Goal: Obtain resource: Obtain resource

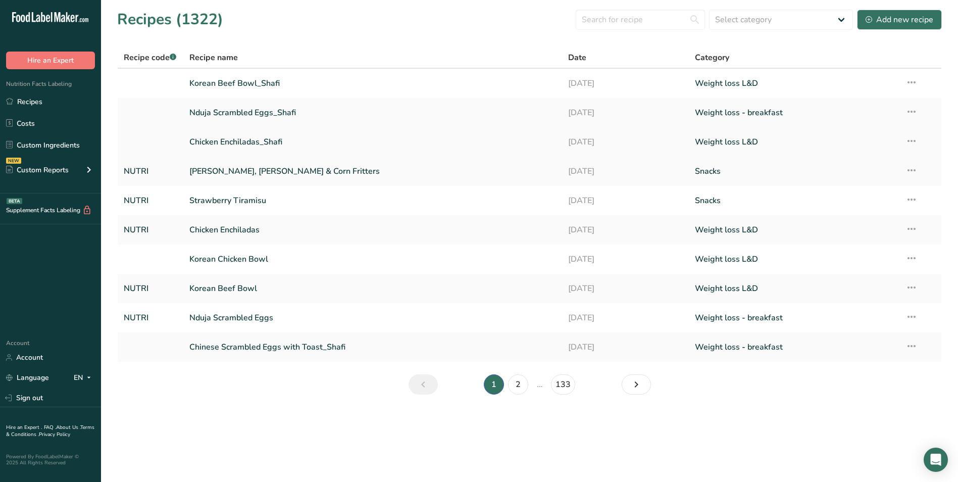
click at [277, 137] on link "Chicken Enchiladas_Shafi" at bounding box center [372, 141] width 367 height 21
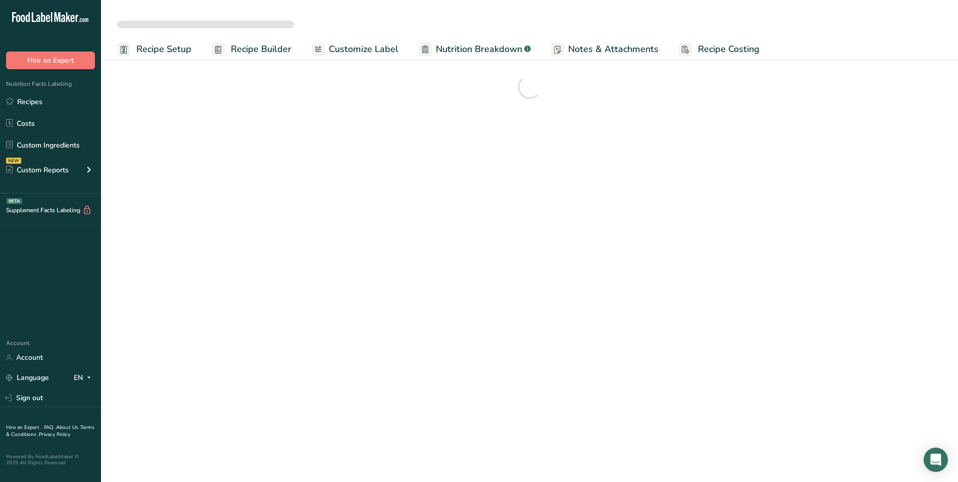
click at [373, 51] on span "Customize Label" at bounding box center [364, 49] width 70 height 14
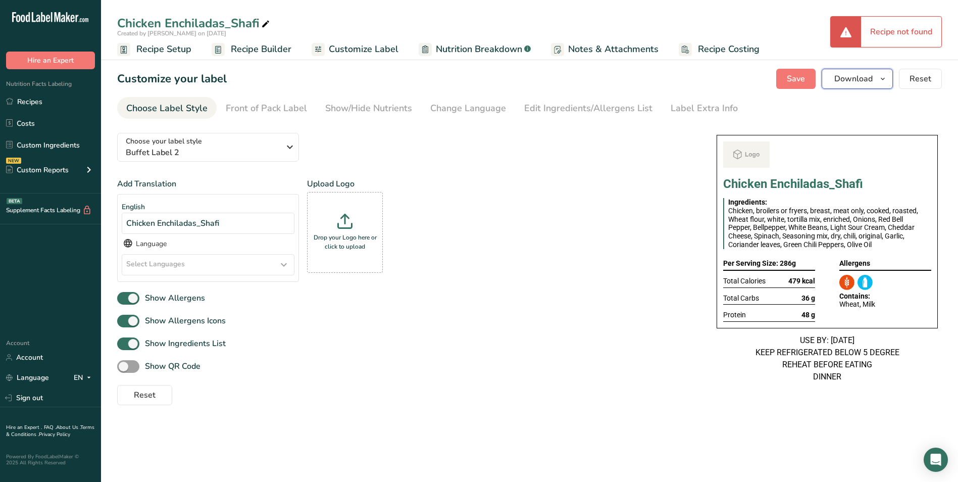
click at [863, 85] on button "Download" at bounding box center [857, 79] width 71 height 20
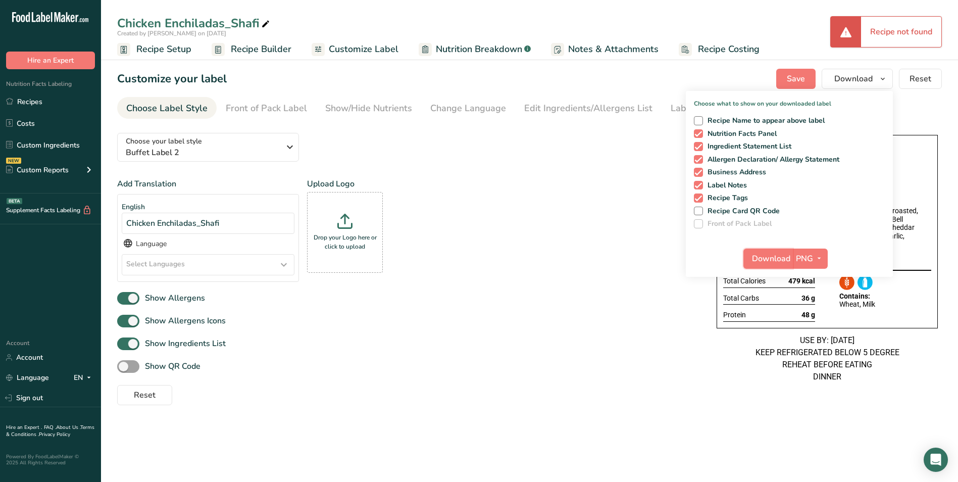
drag, startPoint x: 776, startPoint y: 252, endPoint x: 8, endPoint y: 30, distance: 800.2
click at [776, 253] on span "Download" at bounding box center [771, 259] width 38 height 12
click at [25, 102] on link "Recipes" at bounding box center [50, 101] width 101 height 19
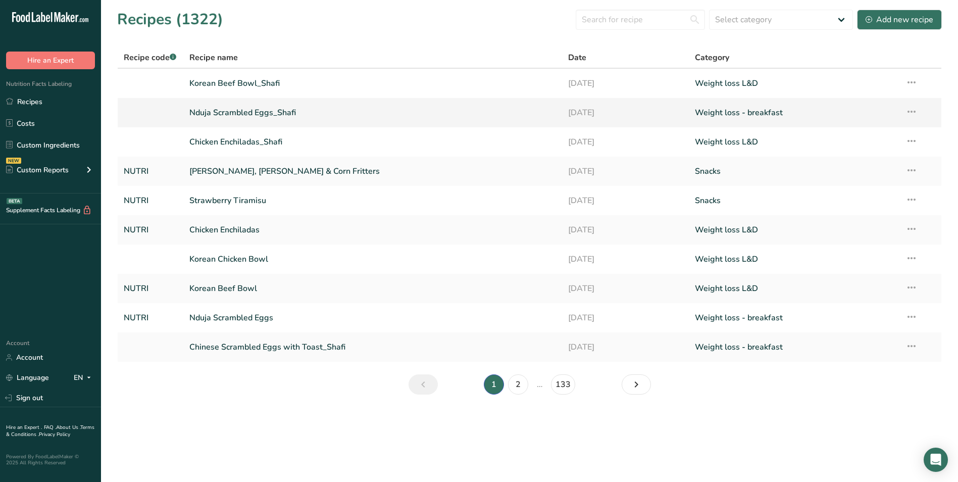
click at [276, 104] on link "Nduja Scrambled Eggs_Shafi" at bounding box center [372, 112] width 367 height 21
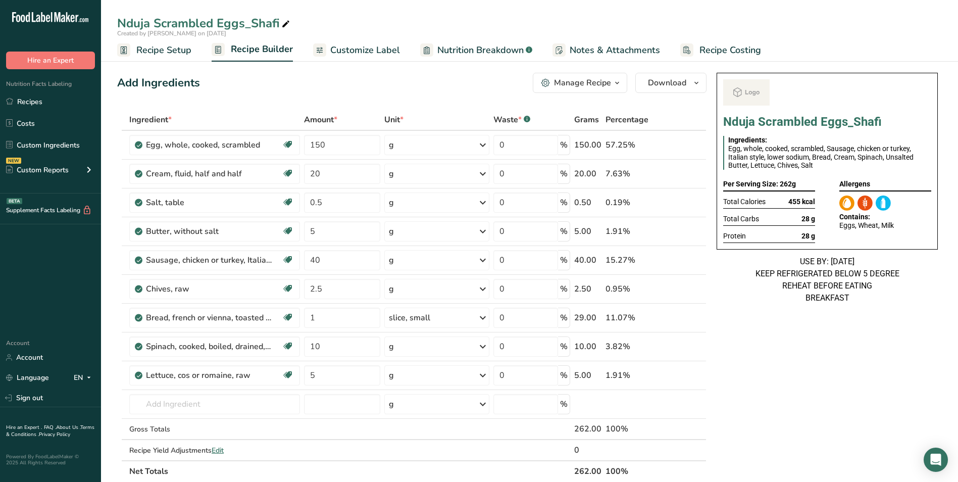
click at [363, 51] on span "Customize Label" at bounding box center [365, 50] width 70 height 14
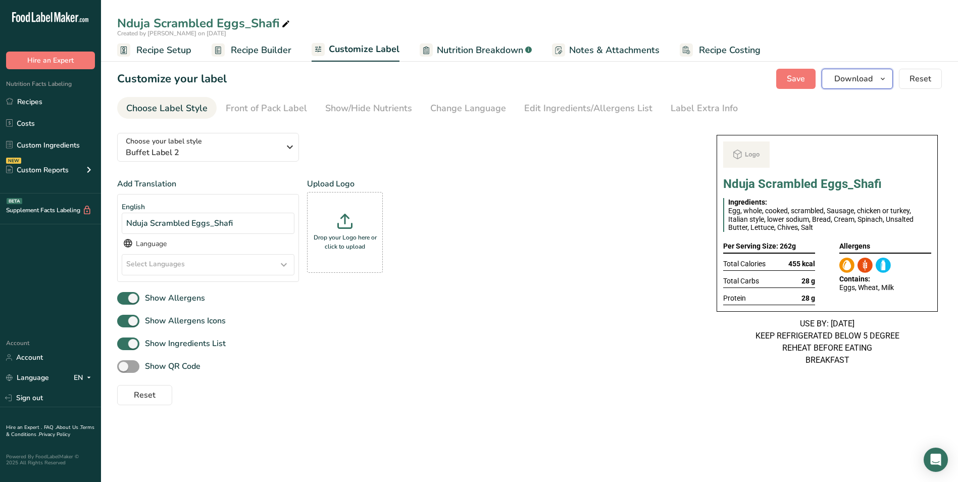
click at [857, 81] on span "Download" at bounding box center [854, 79] width 38 height 12
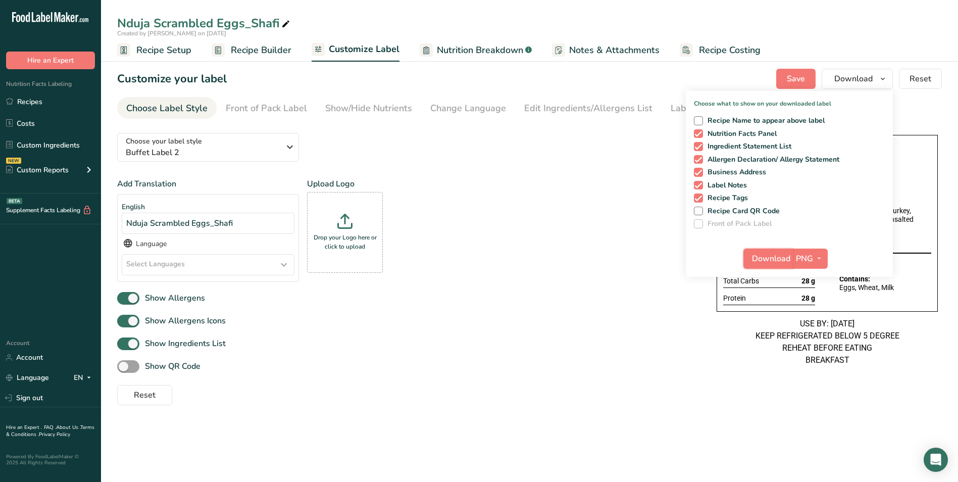
click at [774, 256] on span "Download" at bounding box center [771, 259] width 38 height 12
drag, startPoint x: 58, startPoint y: 95, endPoint x: 183, endPoint y: 79, distance: 126.4
click at [58, 95] on link "Recipes" at bounding box center [50, 101] width 101 height 19
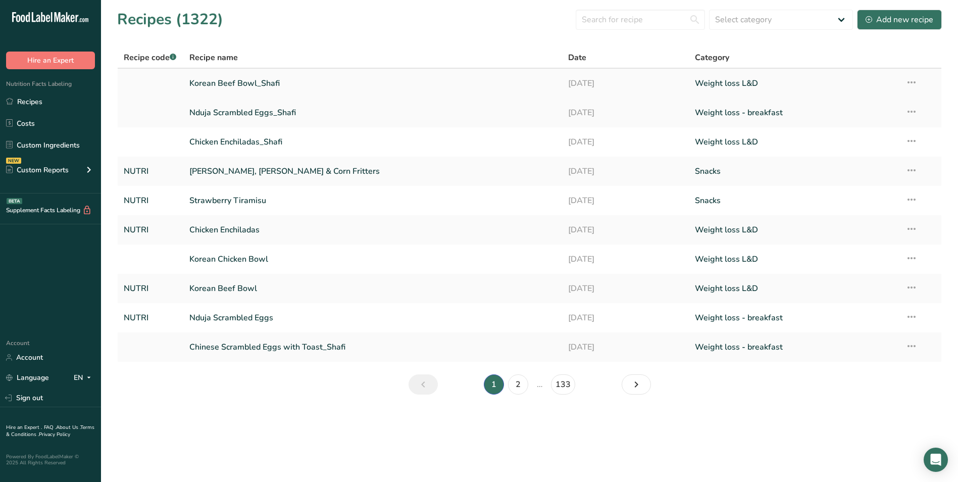
click at [207, 81] on link "Korean Beef Bowl_Shafi" at bounding box center [372, 83] width 367 height 21
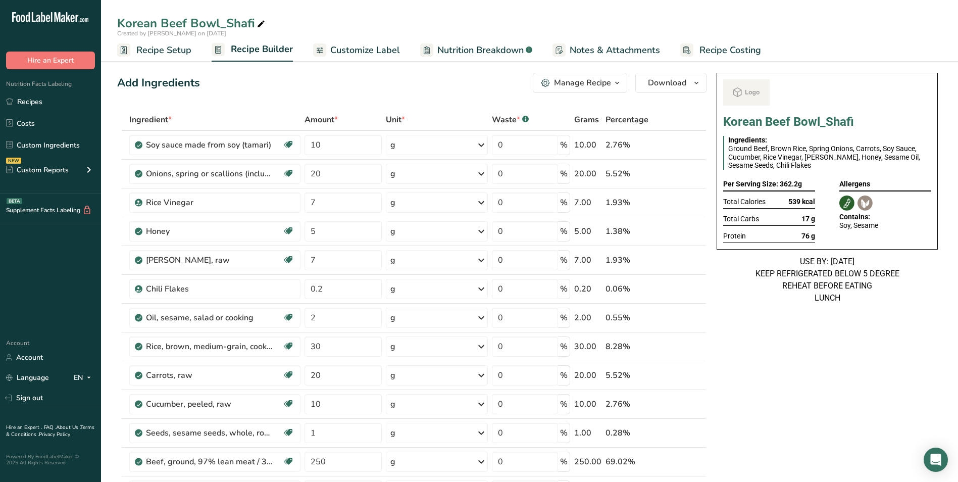
click at [358, 55] on span "Customize Label" at bounding box center [365, 50] width 70 height 14
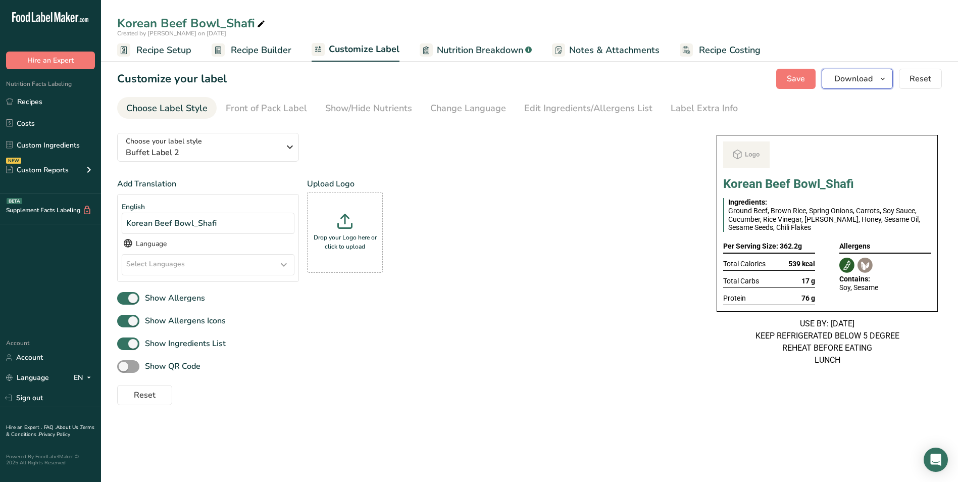
click at [868, 78] on span "Download" at bounding box center [854, 79] width 38 height 12
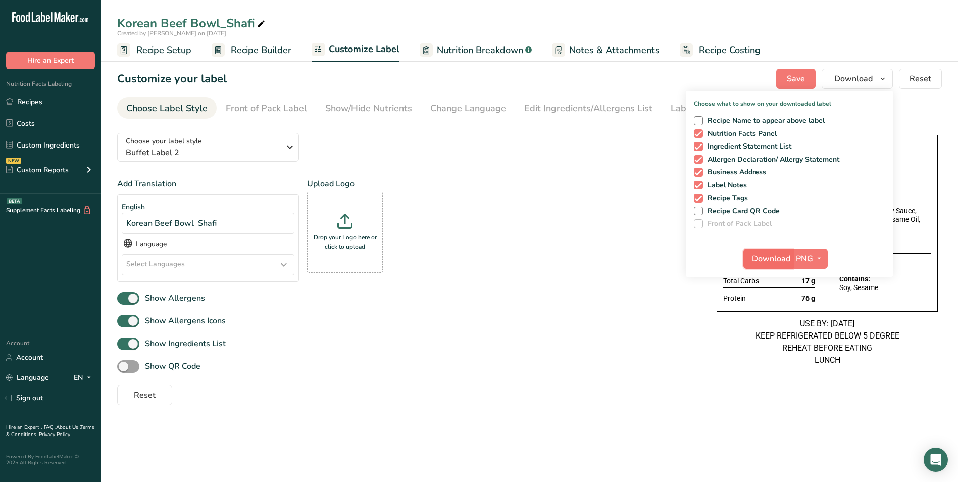
click at [774, 256] on span "Download" at bounding box center [771, 259] width 38 height 12
click at [21, 103] on link "Recipes" at bounding box center [50, 101] width 101 height 19
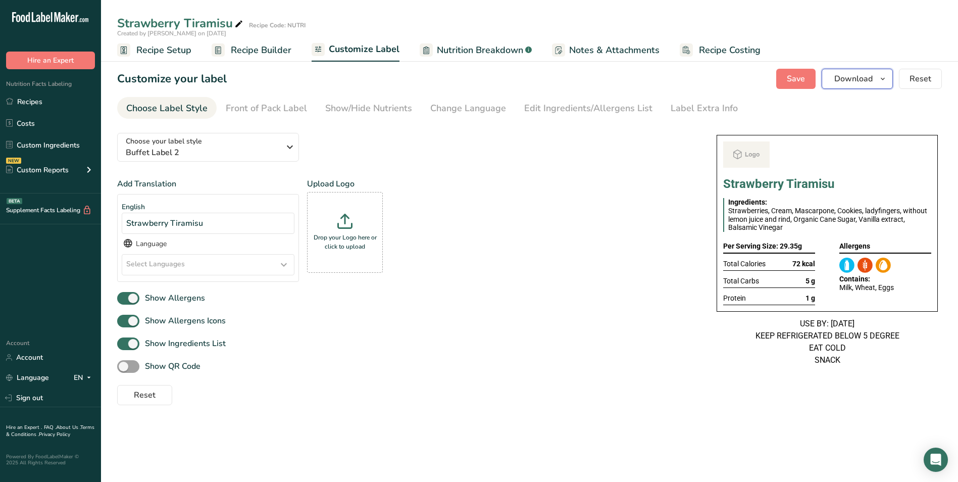
click at [876, 76] on button "Download" at bounding box center [857, 79] width 71 height 20
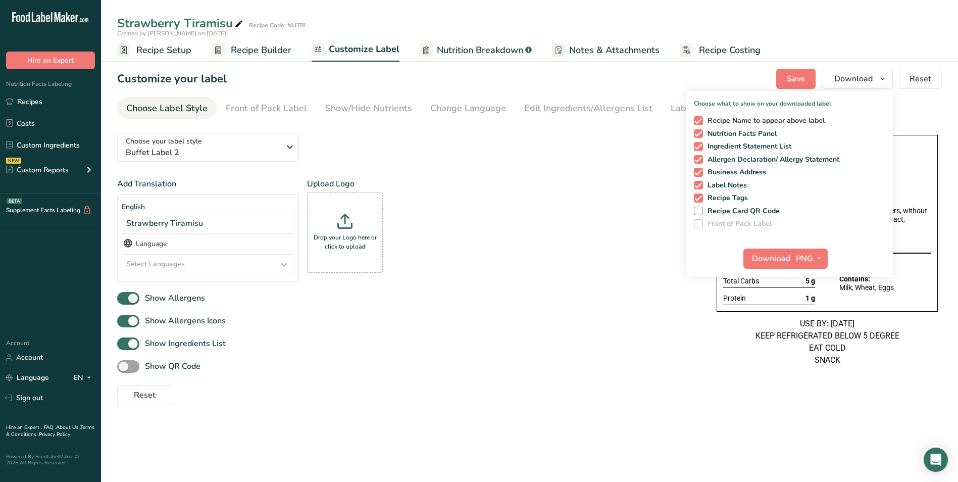
click at [700, 116] on span at bounding box center [698, 120] width 9 height 9
click at [700, 117] on input "Recipe Name to appear above label" at bounding box center [697, 120] width 7 height 7
checkbox input "false"
click at [773, 254] on span "Download" at bounding box center [771, 259] width 38 height 12
click at [28, 104] on link "Recipes" at bounding box center [50, 101] width 101 height 19
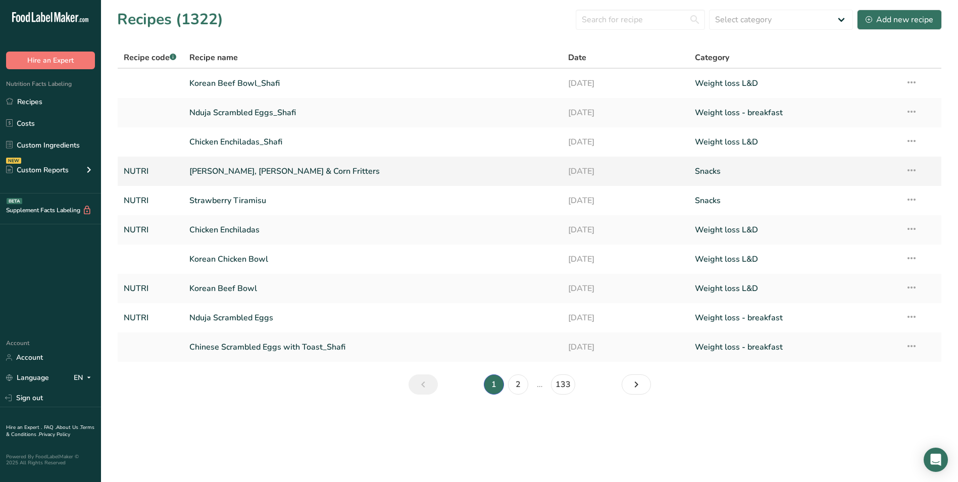
click at [309, 176] on link "[PERSON_NAME], [PERSON_NAME] & Corn Fritters" at bounding box center [372, 171] width 367 height 21
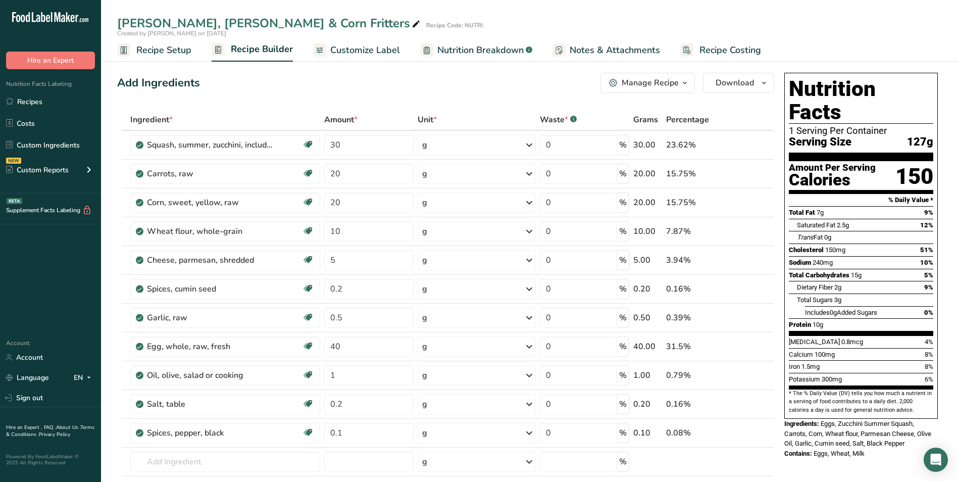
click at [346, 51] on span "Customize Label" at bounding box center [365, 50] width 70 height 14
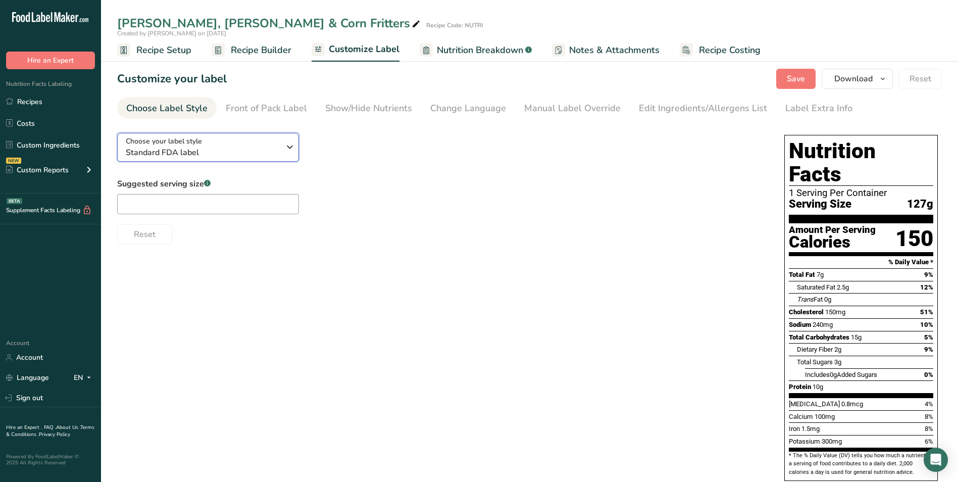
click at [275, 154] on span "Standard FDA label" at bounding box center [203, 152] width 154 height 12
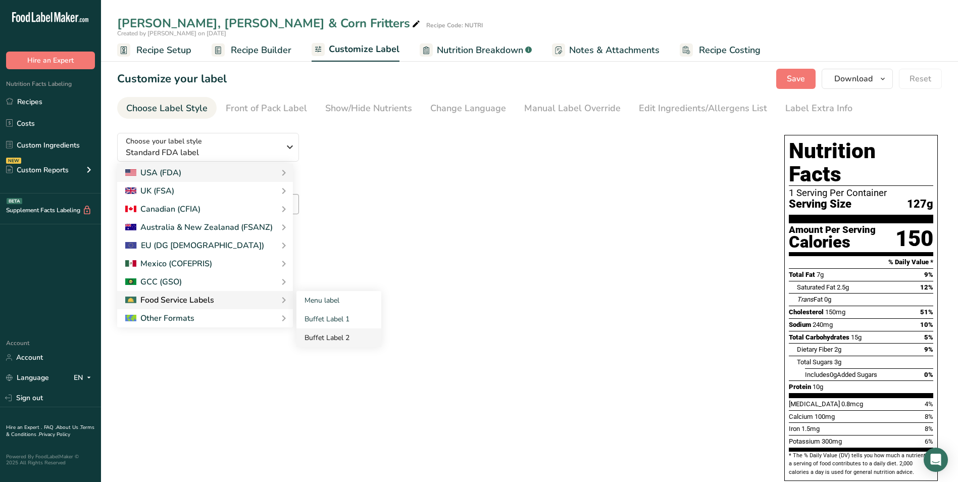
click at [329, 333] on link "Buffet Label 2" at bounding box center [339, 337] width 85 height 19
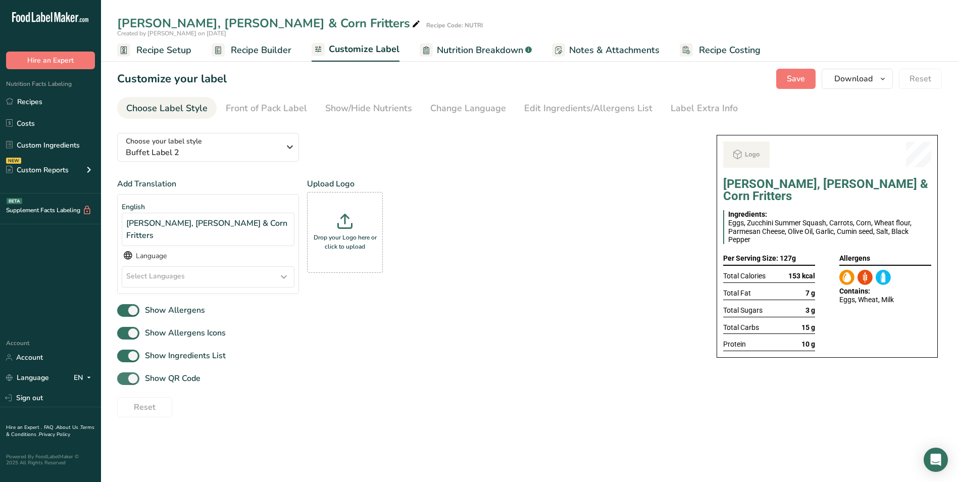
click at [164, 372] on span "Show QR Code" at bounding box center [169, 378] width 61 height 12
click at [124, 375] on input "Show QR Code" at bounding box center [120, 378] width 7 height 7
checkbox input "false"
click at [395, 111] on div "Show/Hide Nutrients" at bounding box center [368, 109] width 87 height 14
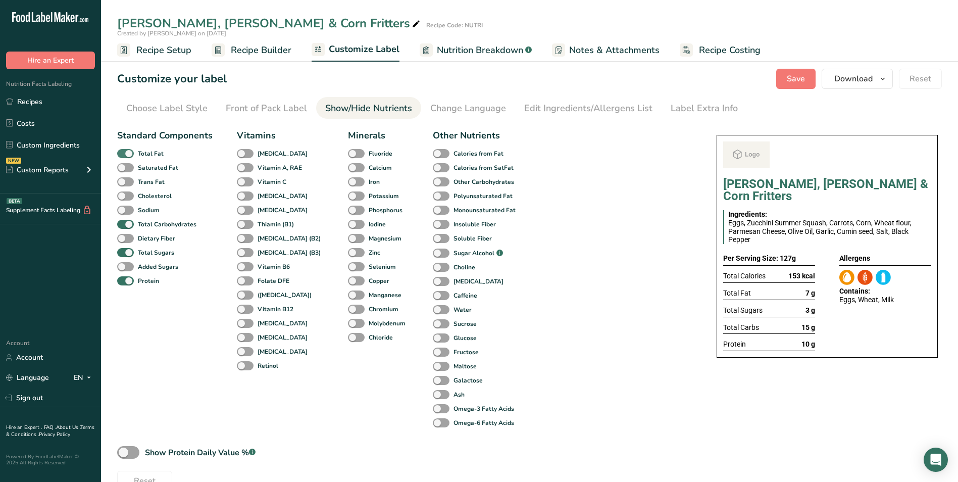
click at [137, 153] on span "Total Fat" at bounding box center [149, 153] width 30 height 9
click at [124, 153] on input "Total Fat" at bounding box center [120, 153] width 7 height 7
checkbox input "false"
click at [141, 254] on b "Total Sugars" at bounding box center [156, 252] width 36 height 9
click at [124, 254] on input "Total Sugars" at bounding box center [120, 252] width 7 height 7
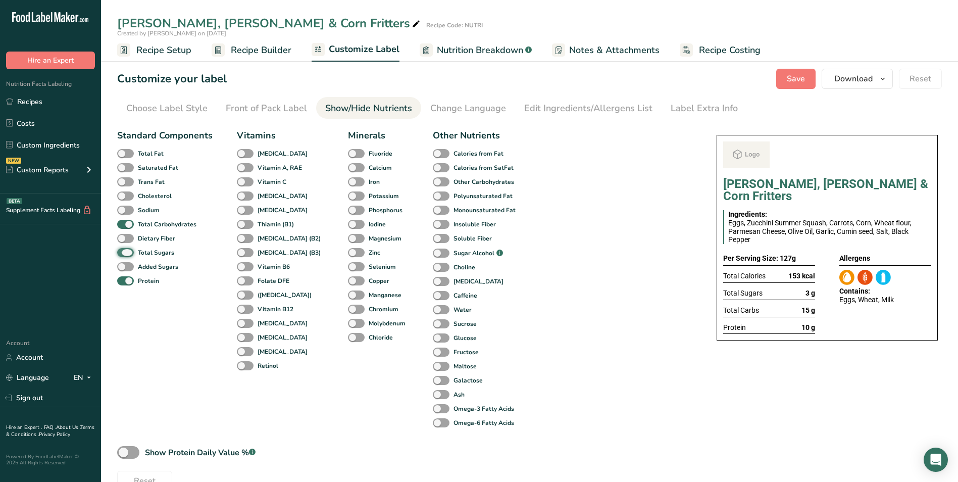
checkbox input "false"
click at [703, 110] on div "Label Extra Info" at bounding box center [704, 109] width 67 height 14
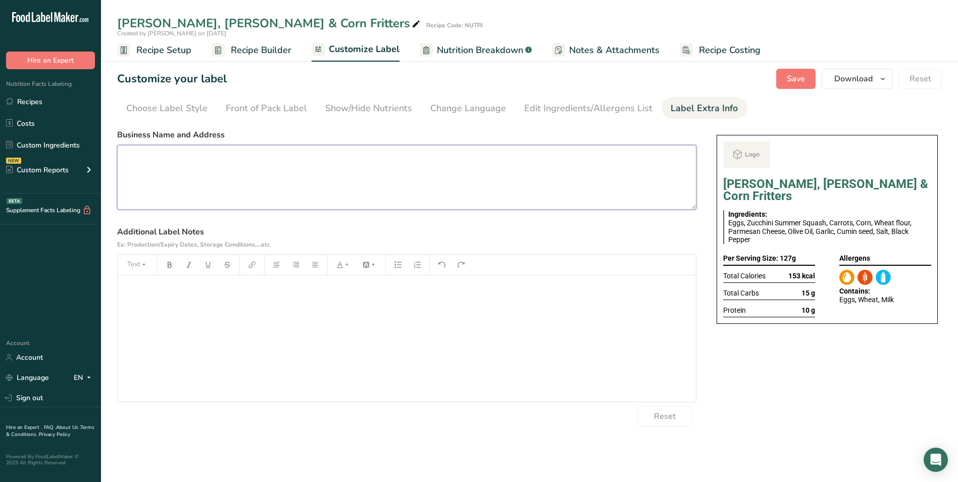
click at [276, 183] on textarea at bounding box center [406, 177] width 579 height 65
type textarea "USE BY: 24/08/2025 KEEP REFRIGERATED AT BELOW 5 DEGREES"
click at [276, 183] on textarea "USE BY: 24/08/2025 KEEP REFRIGERATED AT BELOW 5 DEGREES" at bounding box center [406, 177] width 579 height 65
click at [299, 170] on textarea "USE BY: 24/08/2025 KEEP REFRIGERATED AT BELOW 5 DEGREES" at bounding box center [406, 177] width 579 height 65
type textarea "USE BY: 24/08/2025 KEEP REFRIGERATED AT BELOW 5 DEGREES REHEAT BEFORE EATING SN…"
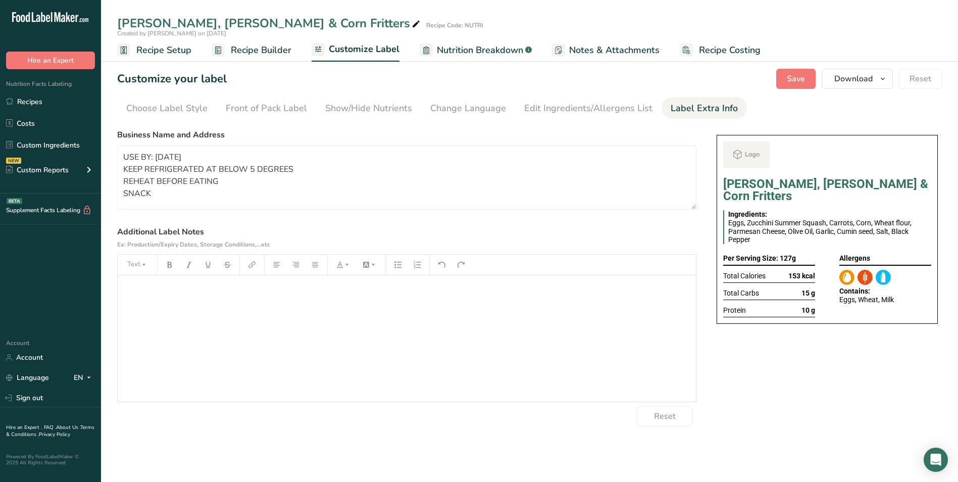
click at [372, 133] on label "Business Name and Address" at bounding box center [406, 135] width 579 height 12
click at [255, 60] on link "Recipe Builder" at bounding box center [252, 50] width 80 height 23
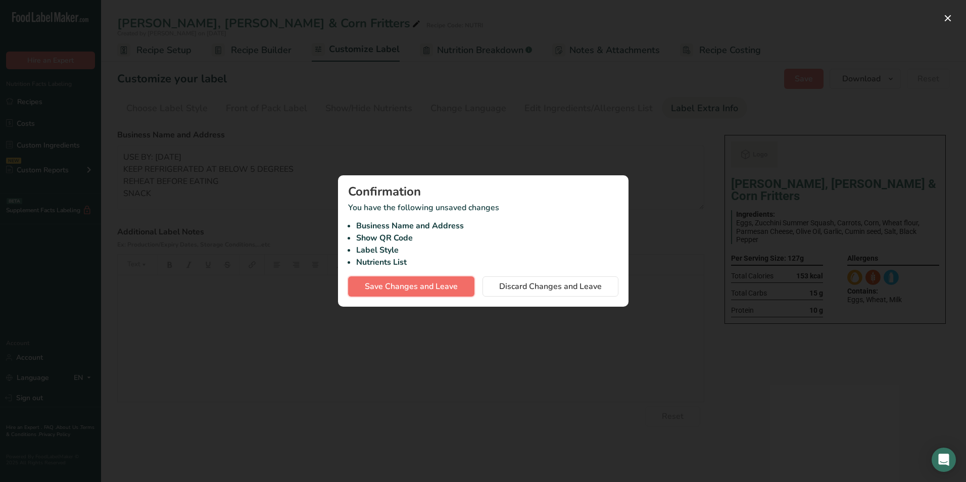
click at [454, 287] on span "Save Changes and Leave" at bounding box center [411, 286] width 93 height 12
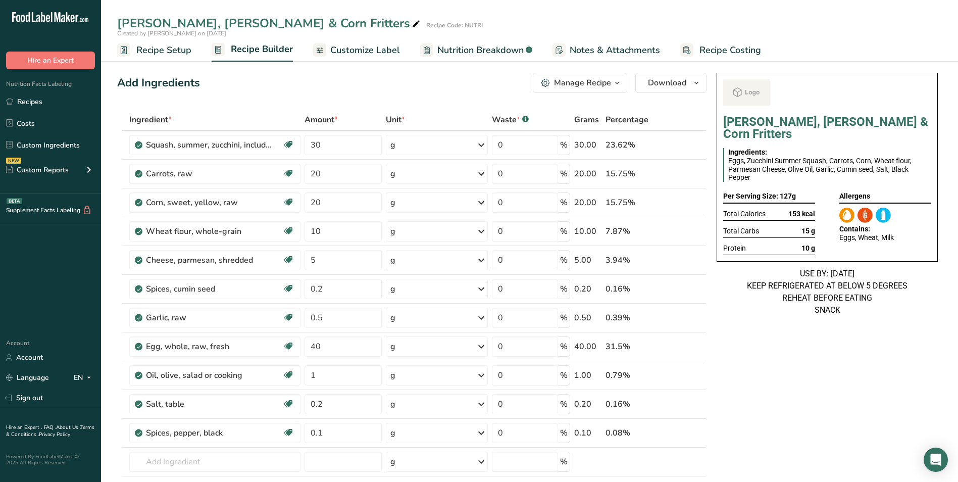
click at [152, 50] on span "Recipe Setup" at bounding box center [163, 50] width 55 height 14
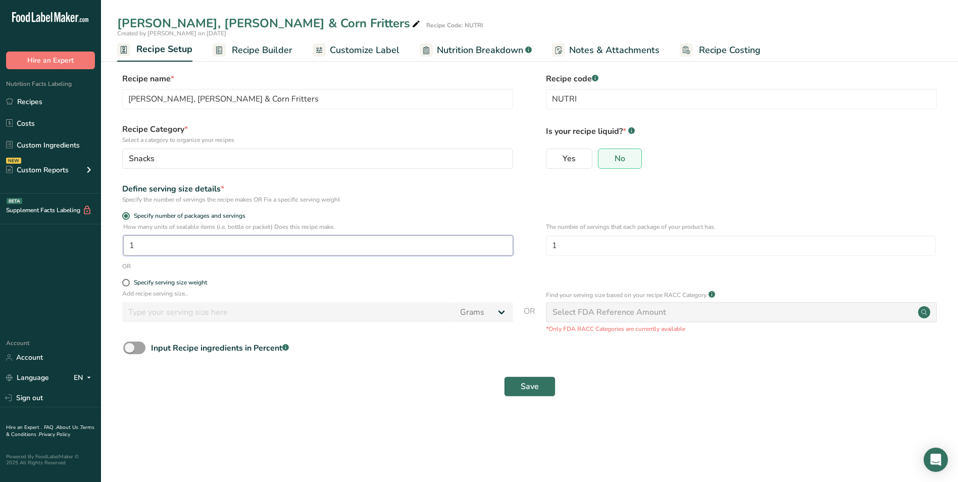
click at [145, 242] on input "1" at bounding box center [318, 245] width 390 height 20
type input "2"
click at [542, 382] on button "Save" at bounding box center [530, 386] width 52 height 20
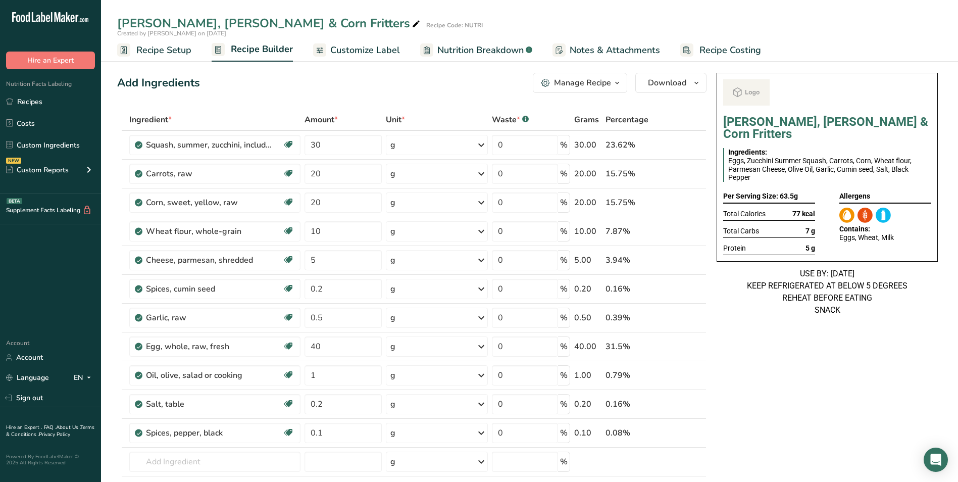
click at [374, 52] on span "Customize Label" at bounding box center [365, 50] width 70 height 14
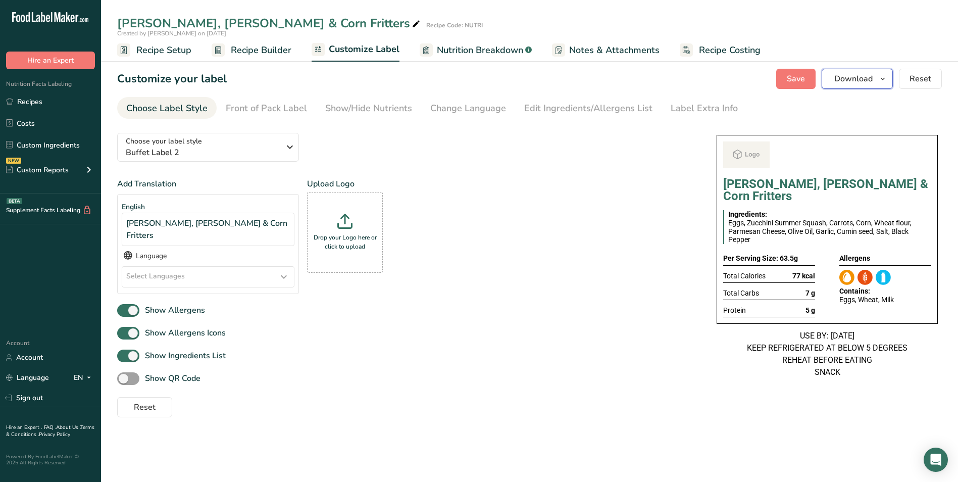
click at [860, 82] on span "Download" at bounding box center [854, 79] width 38 height 12
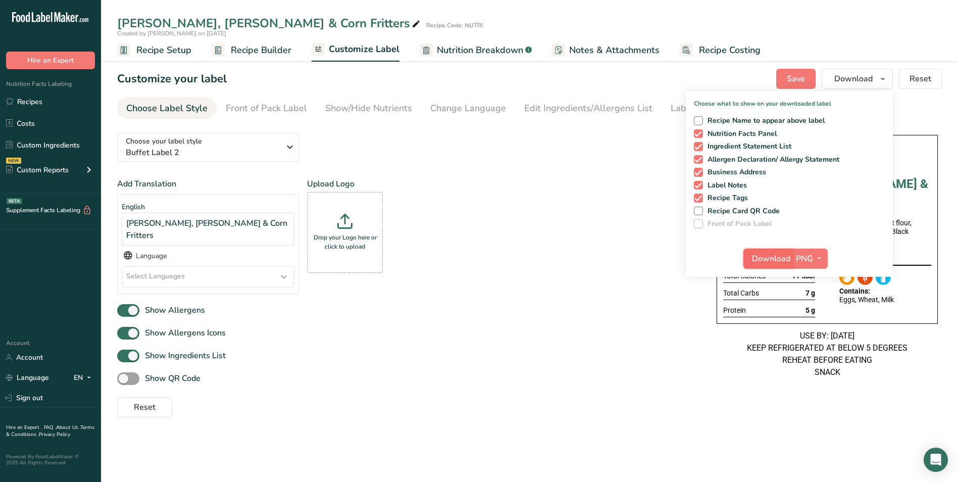
click at [776, 264] on span "Download" at bounding box center [771, 259] width 38 height 12
click at [27, 96] on link "Recipes" at bounding box center [50, 101] width 101 height 19
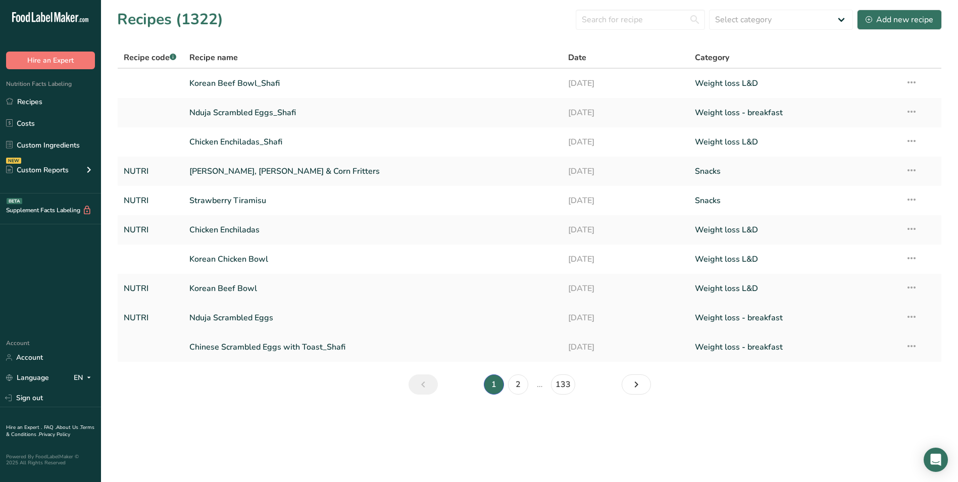
click at [271, 320] on link "Nduja Scrambled Eggs" at bounding box center [372, 317] width 367 height 21
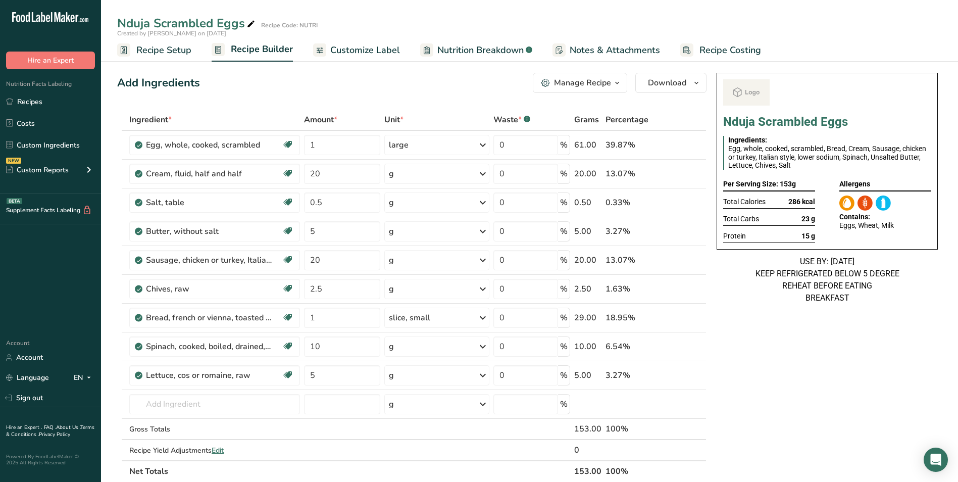
click at [361, 59] on link "Customize Label" at bounding box center [356, 50] width 87 height 23
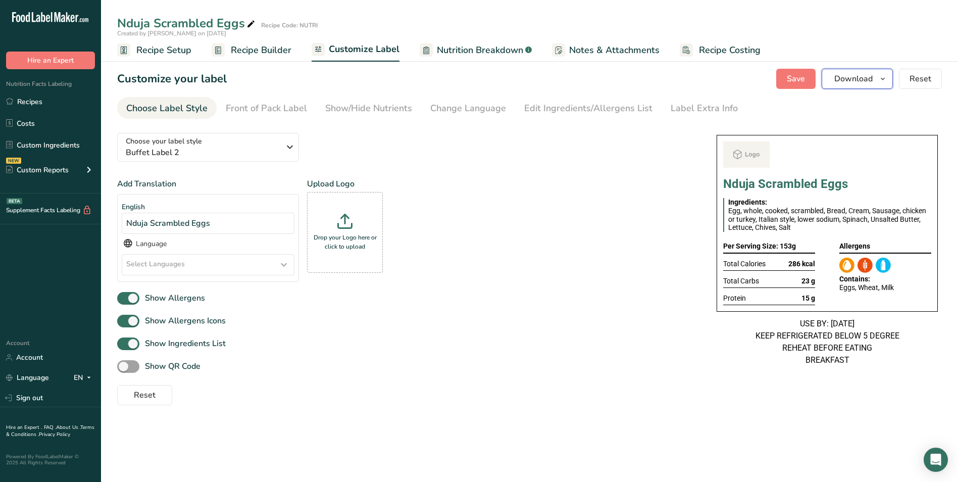
click at [868, 84] on span "Download" at bounding box center [854, 79] width 38 height 12
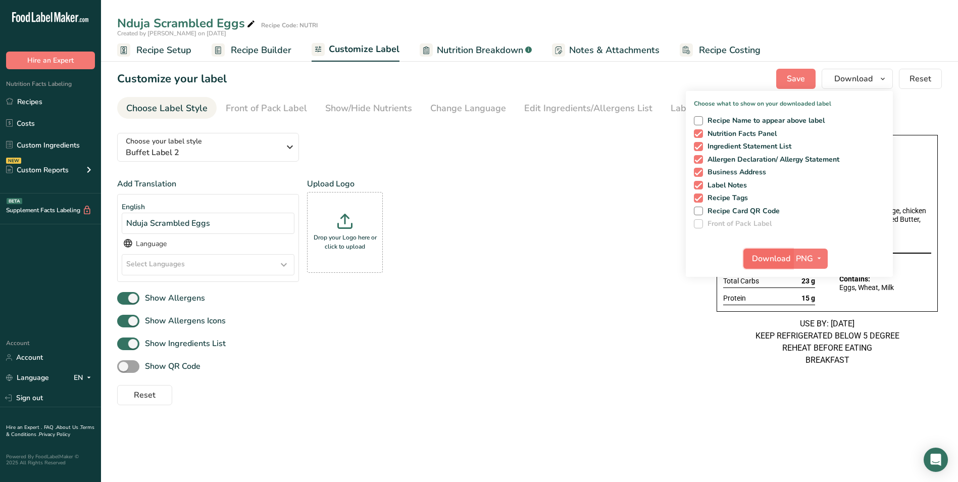
click at [767, 256] on span "Download" at bounding box center [771, 259] width 38 height 12
click at [46, 104] on link "Recipes" at bounding box center [50, 101] width 101 height 19
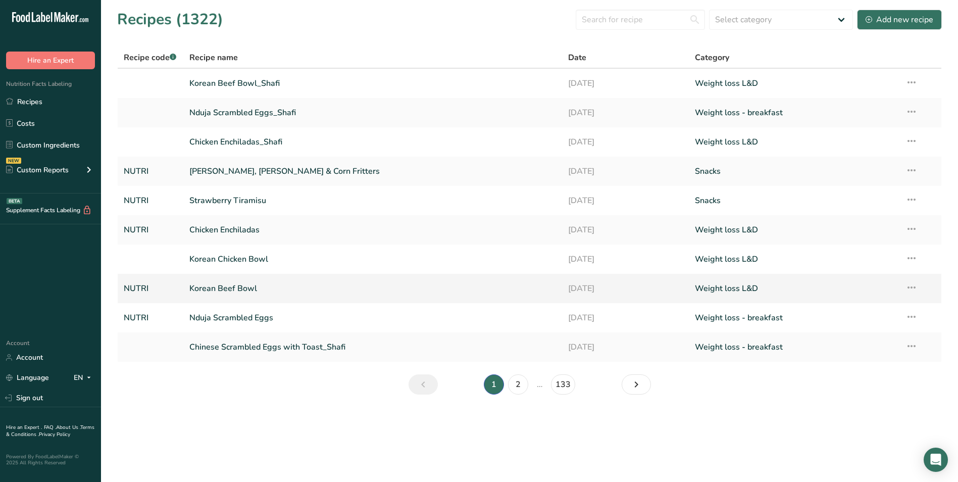
click at [236, 288] on link "Korean Beef Bowl" at bounding box center [372, 288] width 367 height 21
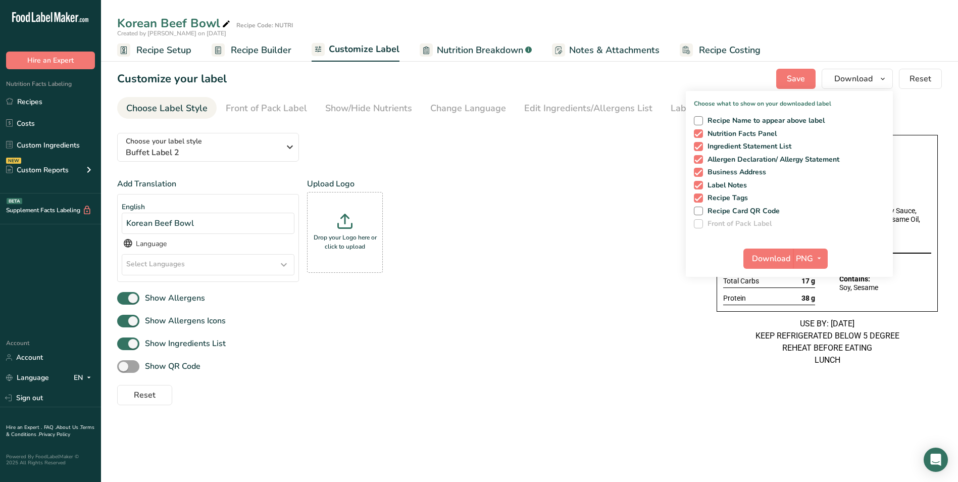
click at [30, 101] on link "Recipes" at bounding box center [50, 101] width 101 height 19
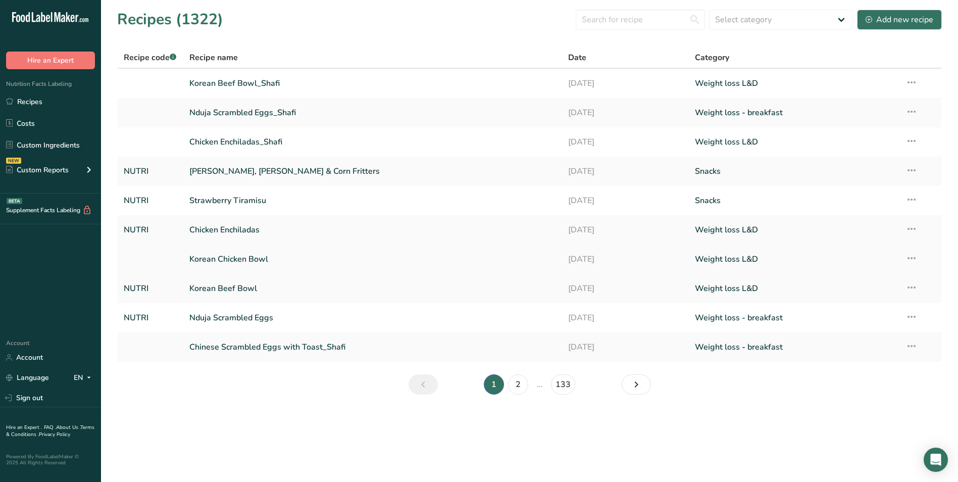
click at [276, 260] on link "Korean Chicken Bowl" at bounding box center [372, 259] width 367 height 21
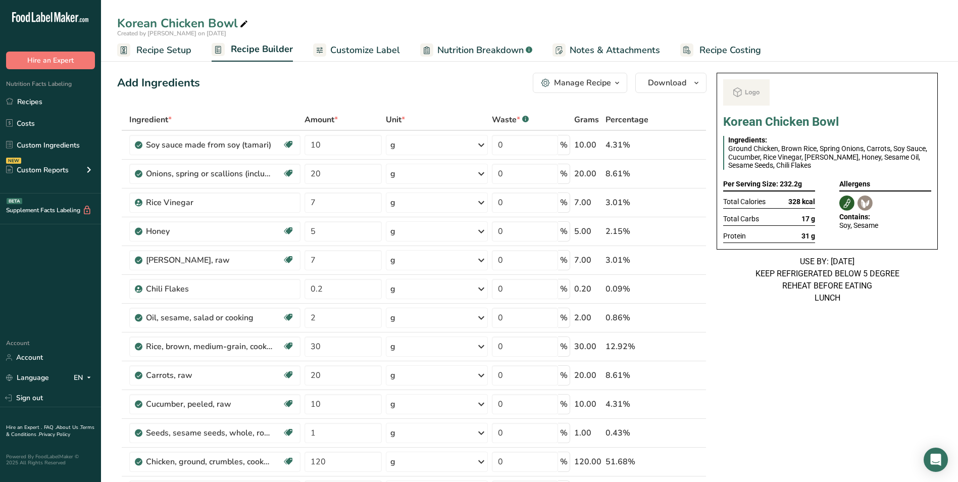
click at [372, 46] on span "Customize Label" at bounding box center [365, 50] width 70 height 14
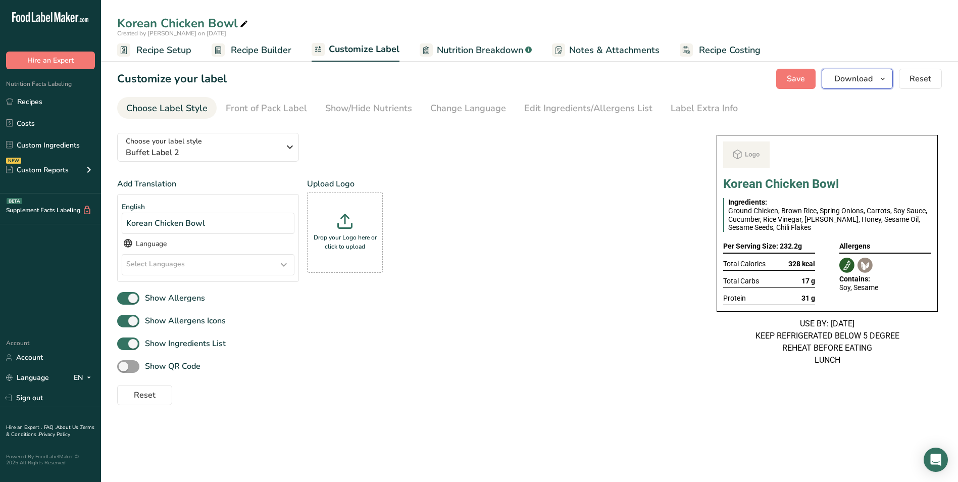
click at [887, 75] on icon "button" at bounding box center [883, 79] width 8 height 13
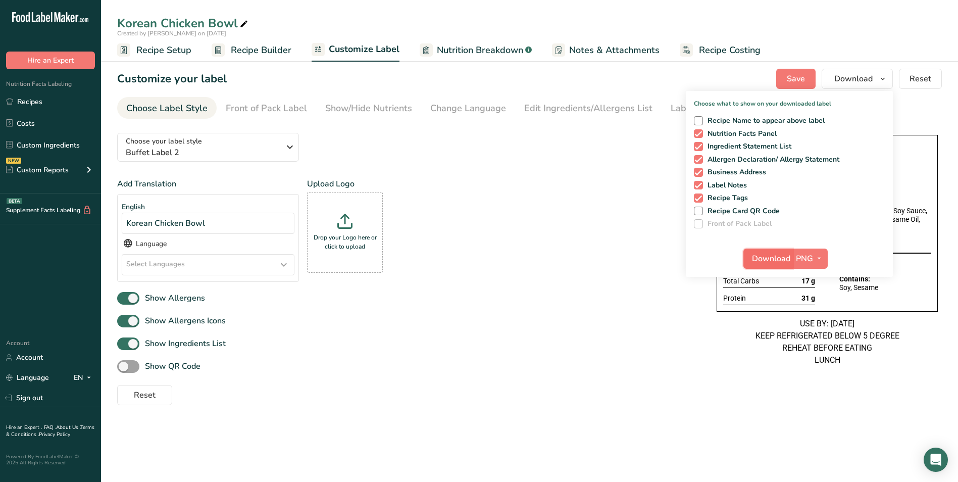
click at [783, 257] on span "Download" at bounding box center [771, 259] width 38 height 12
click at [43, 102] on link "Recipes" at bounding box center [50, 101] width 101 height 19
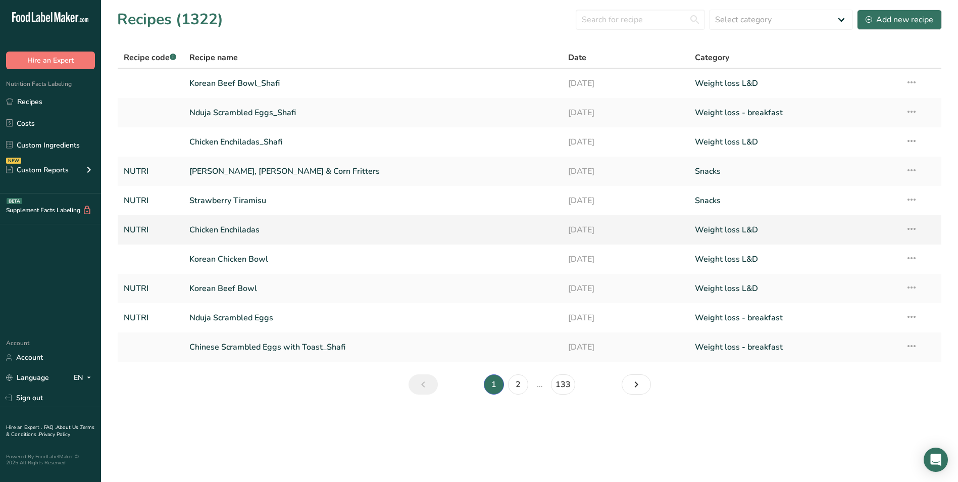
click at [213, 228] on link "Chicken Enchiladas" at bounding box center [372, 229] width 367 height 21
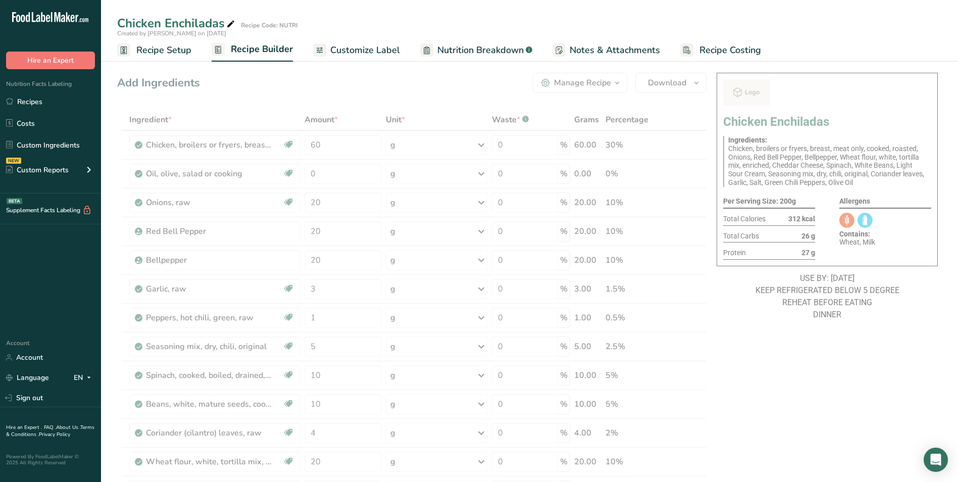
click at [367, 50] on span "Customize Label" at bounding box center [365, 50] width 70 height 14
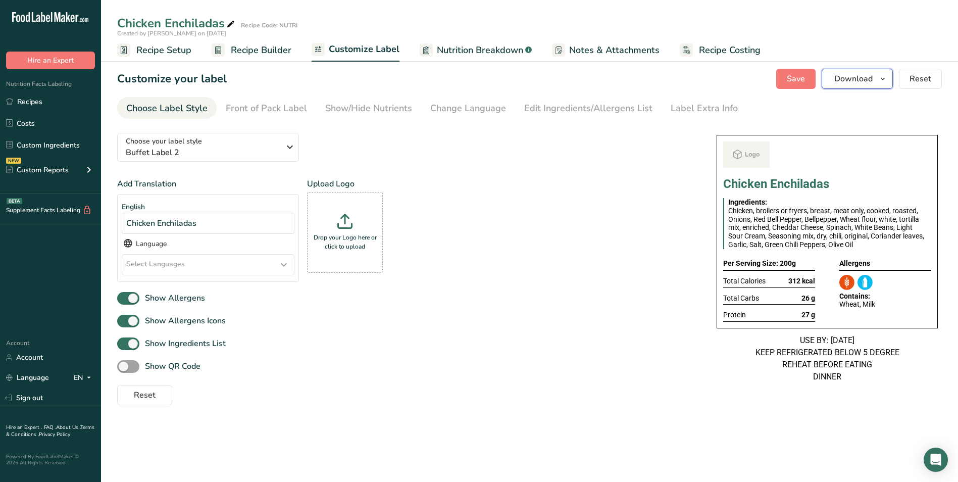
click at [861, 74] on span "Download" at bounding box center [854, 79] width 38 height 12
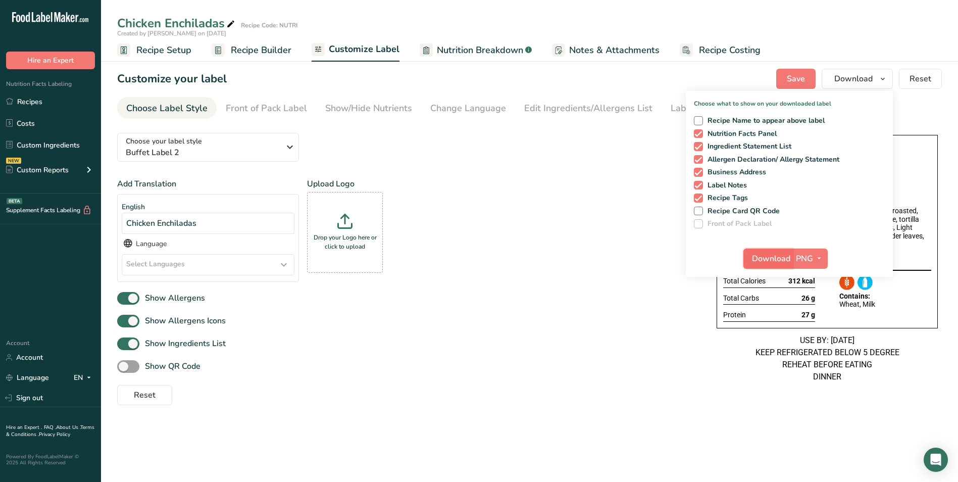
click at [761, 257] on span "Download" at bounding box center [771, 259] width 38 height 12
